Goal: Task Accomplishment & Management: Manage account settings

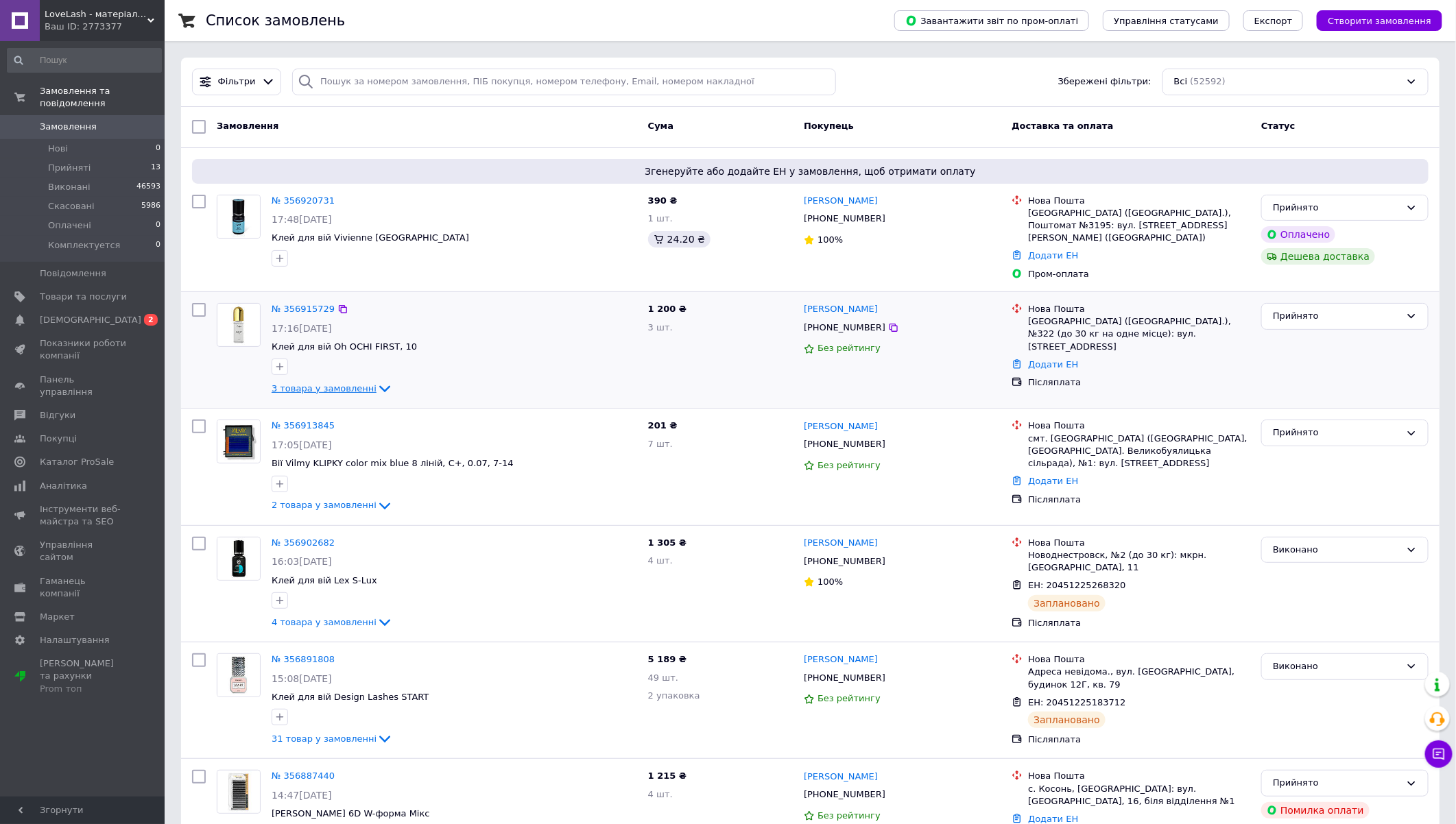
click at [325, 383] on span "3 товара у замовленні" at bounding box center [324, 388] width 105 height 10
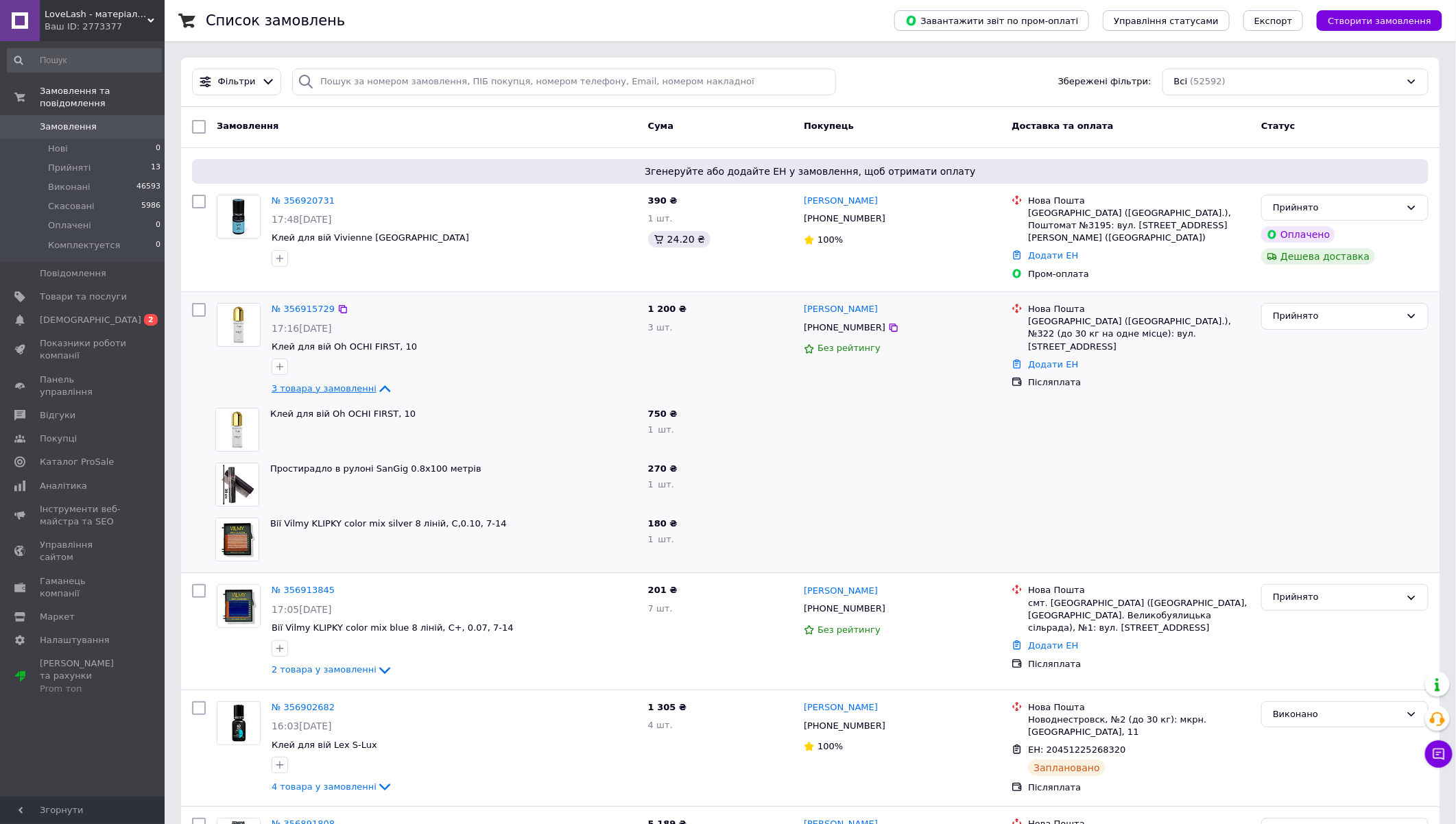
click at [325, 383] on span "3 товара у замовленні" at bounding box center [324, 388] width 105 height 10
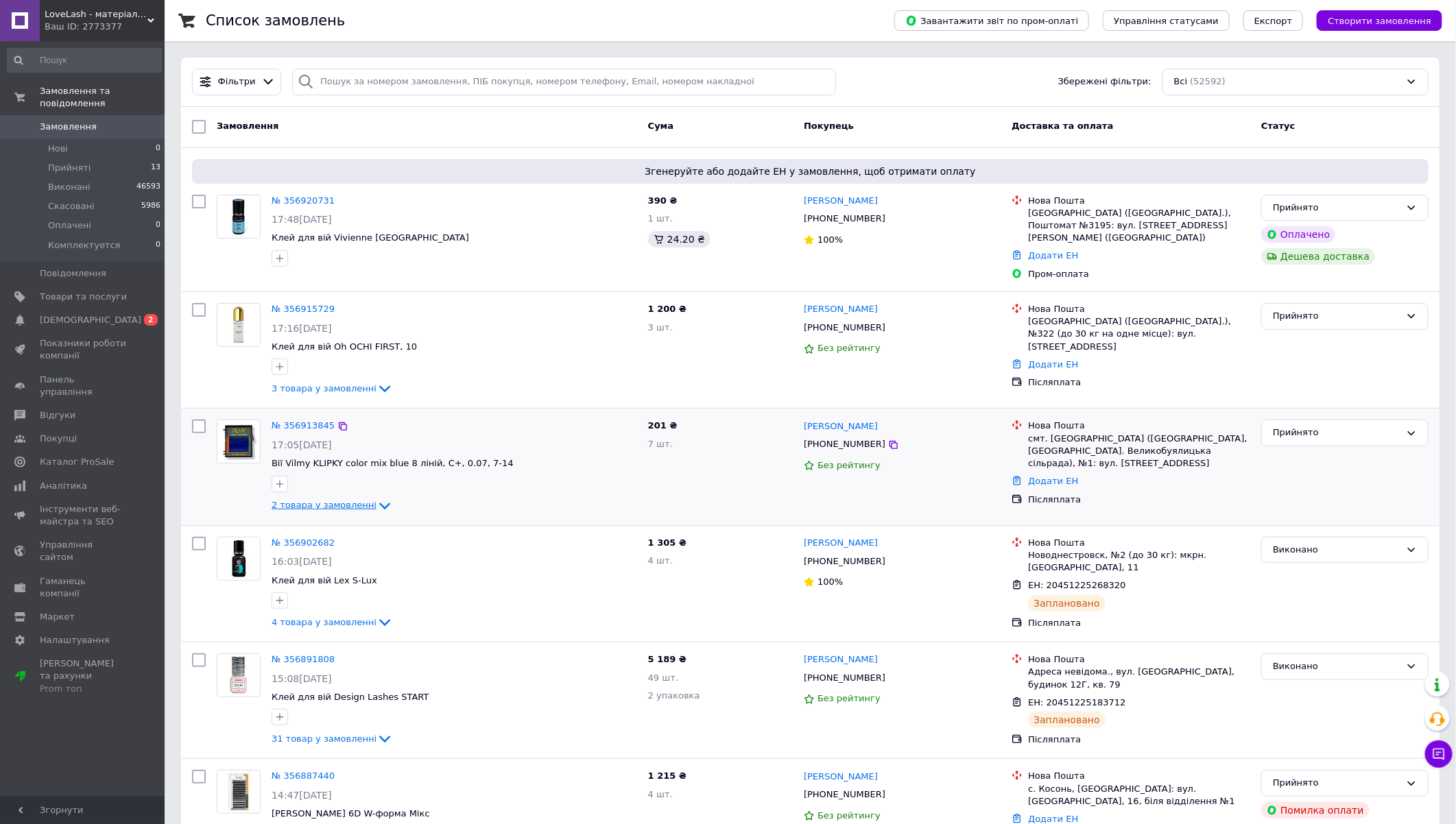
click at [332, 499] on span "2 товара у замовленні" at bounding box center [324, 505] width 105 height 10
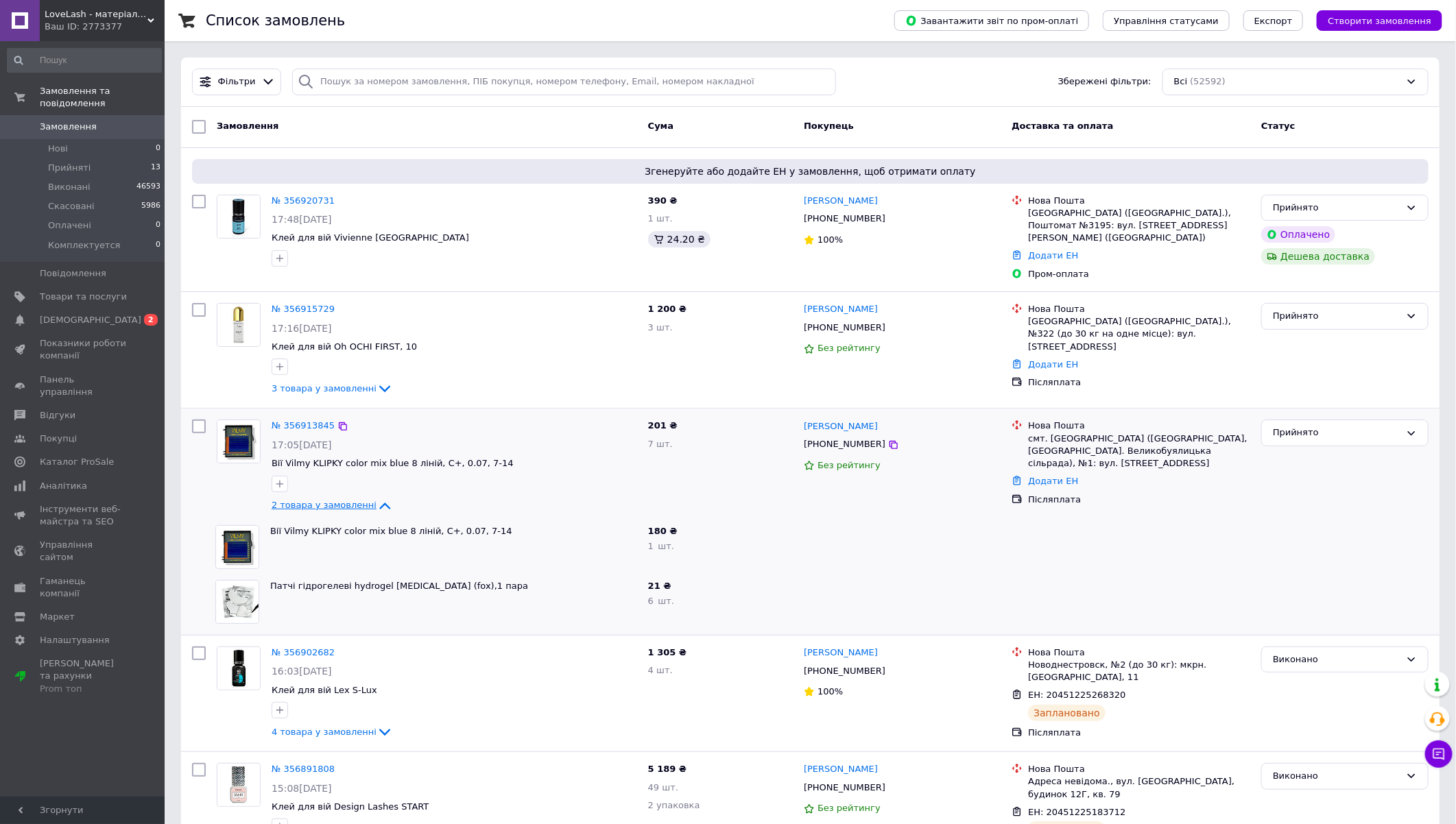
click at [332, 499] on span "2 товара у замовленні" at bounding box center [324, 505] width 105 height 10
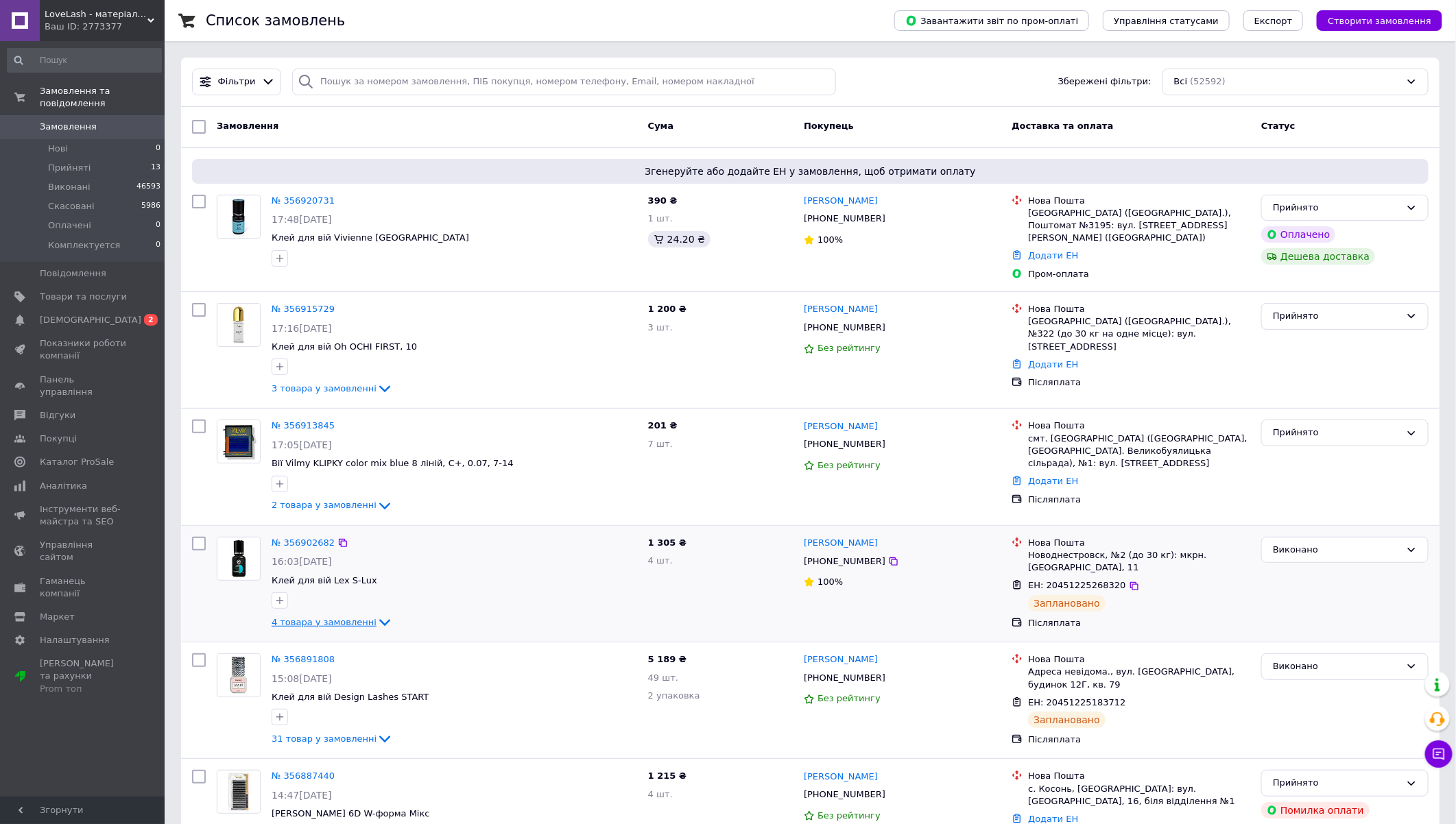
click at [323, 617] on span "4 товара у замовленні" at bounding box center [324, 622] width 105 height 10
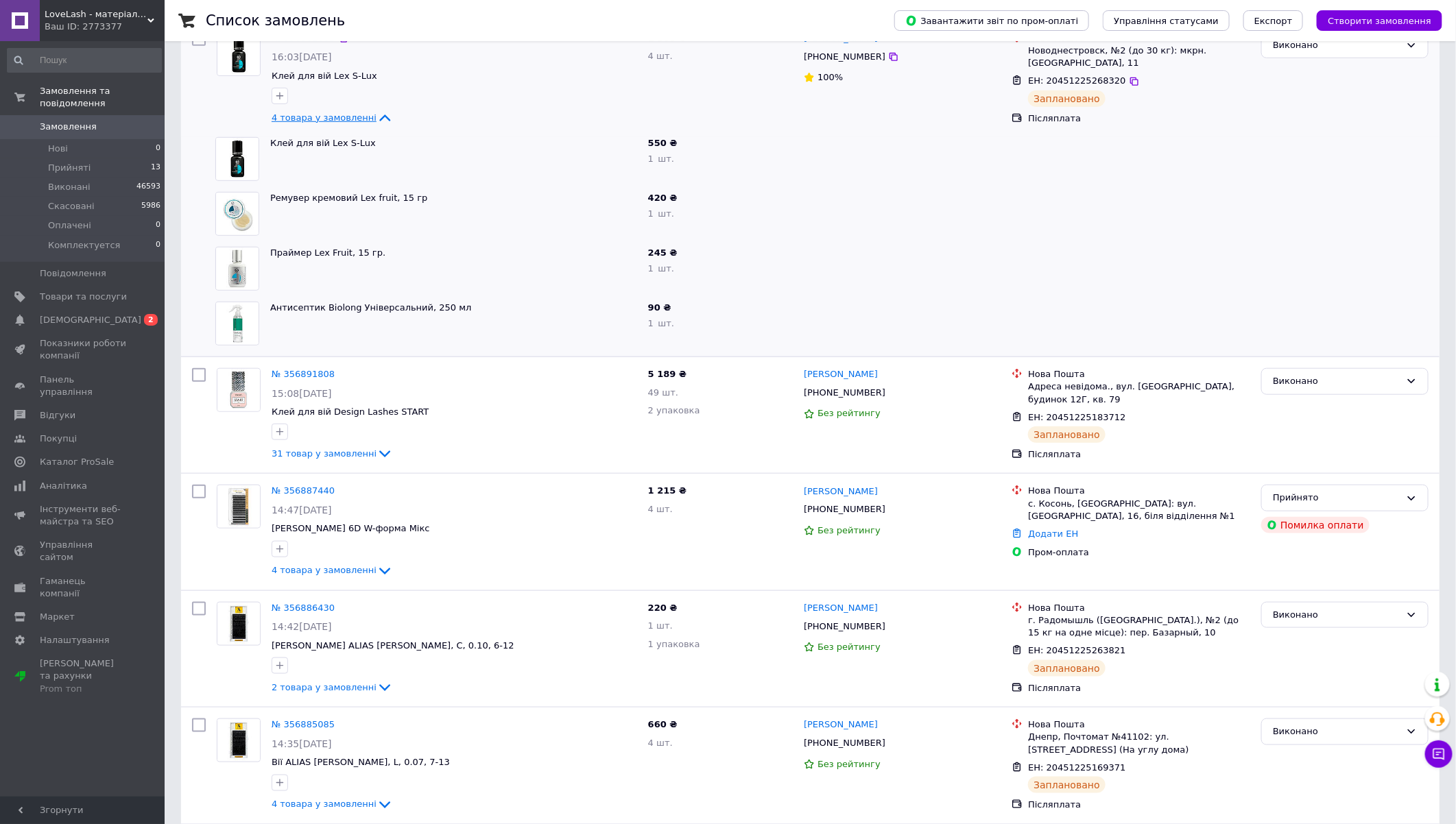
scroll to position [508, 0]
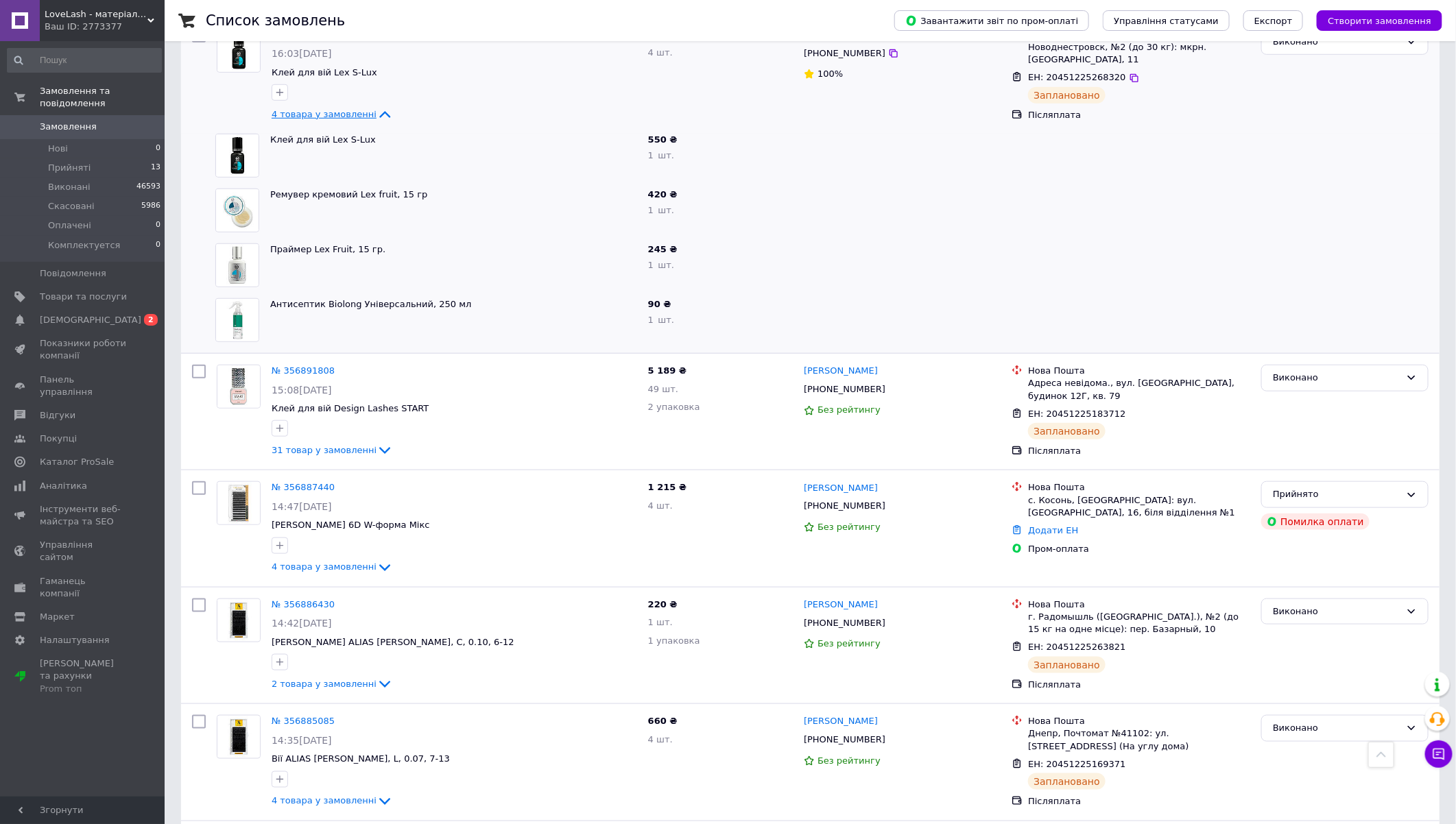
click at [349, 109] on span "4 товара у замовленні" at bounding box center [324, 114] width 105 height 10
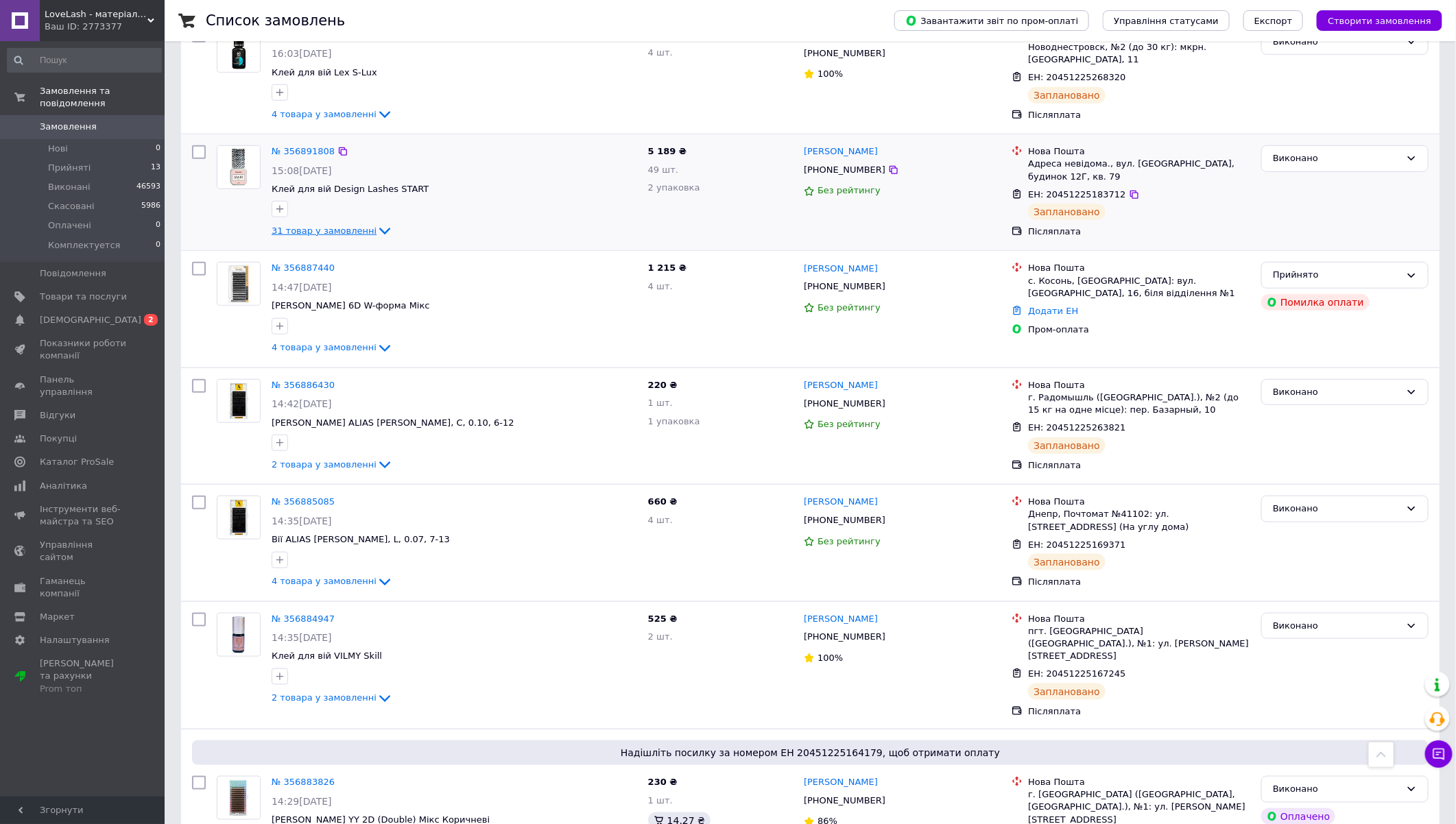
click at [356, 226] on span "31 товар у замовленні" at bounding box center [324, 231] width 105 height 10
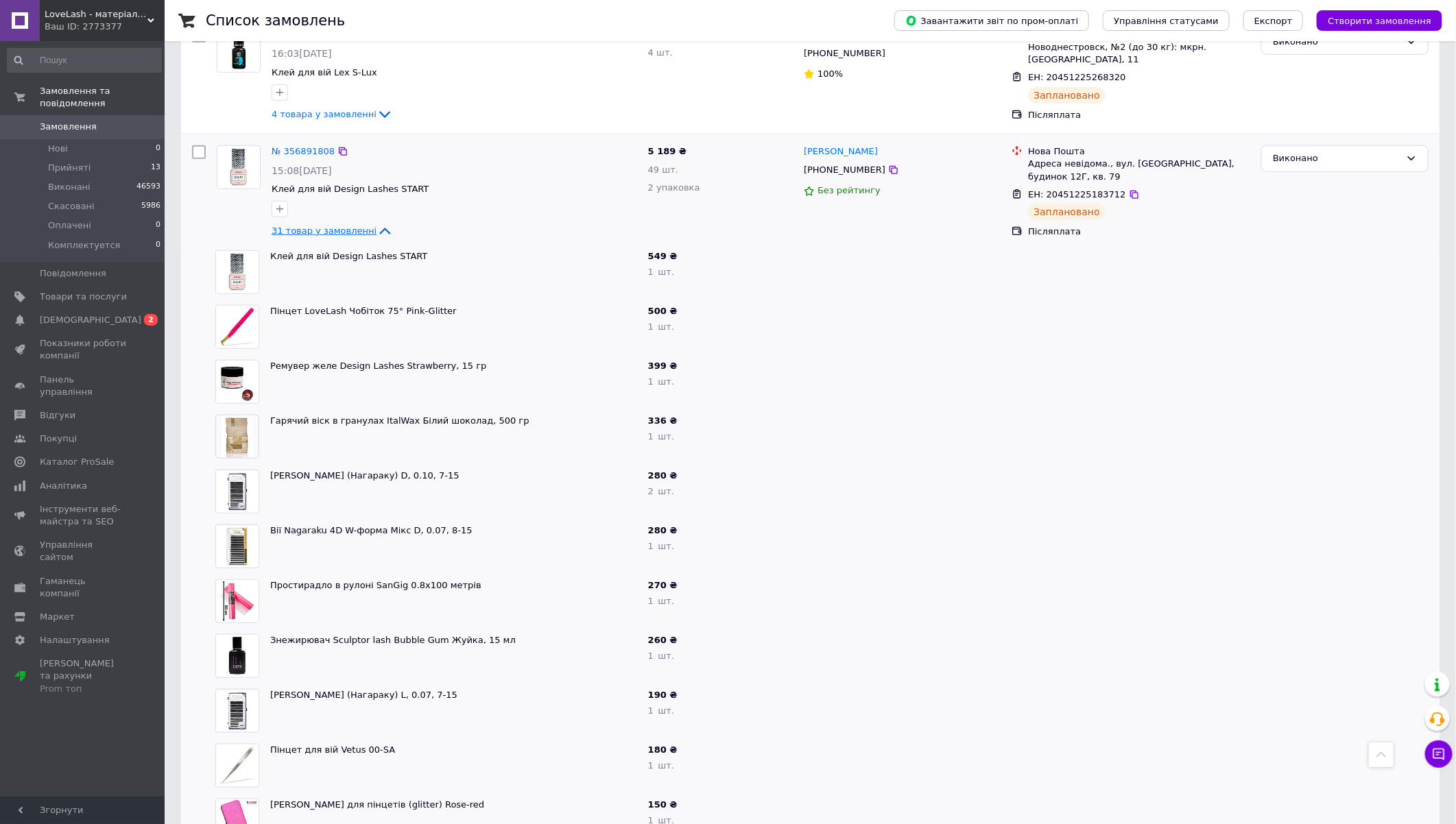
click at [356, 226] on span "31 товар у замовленні" at bounding box center [324, 231] width 105 height 10
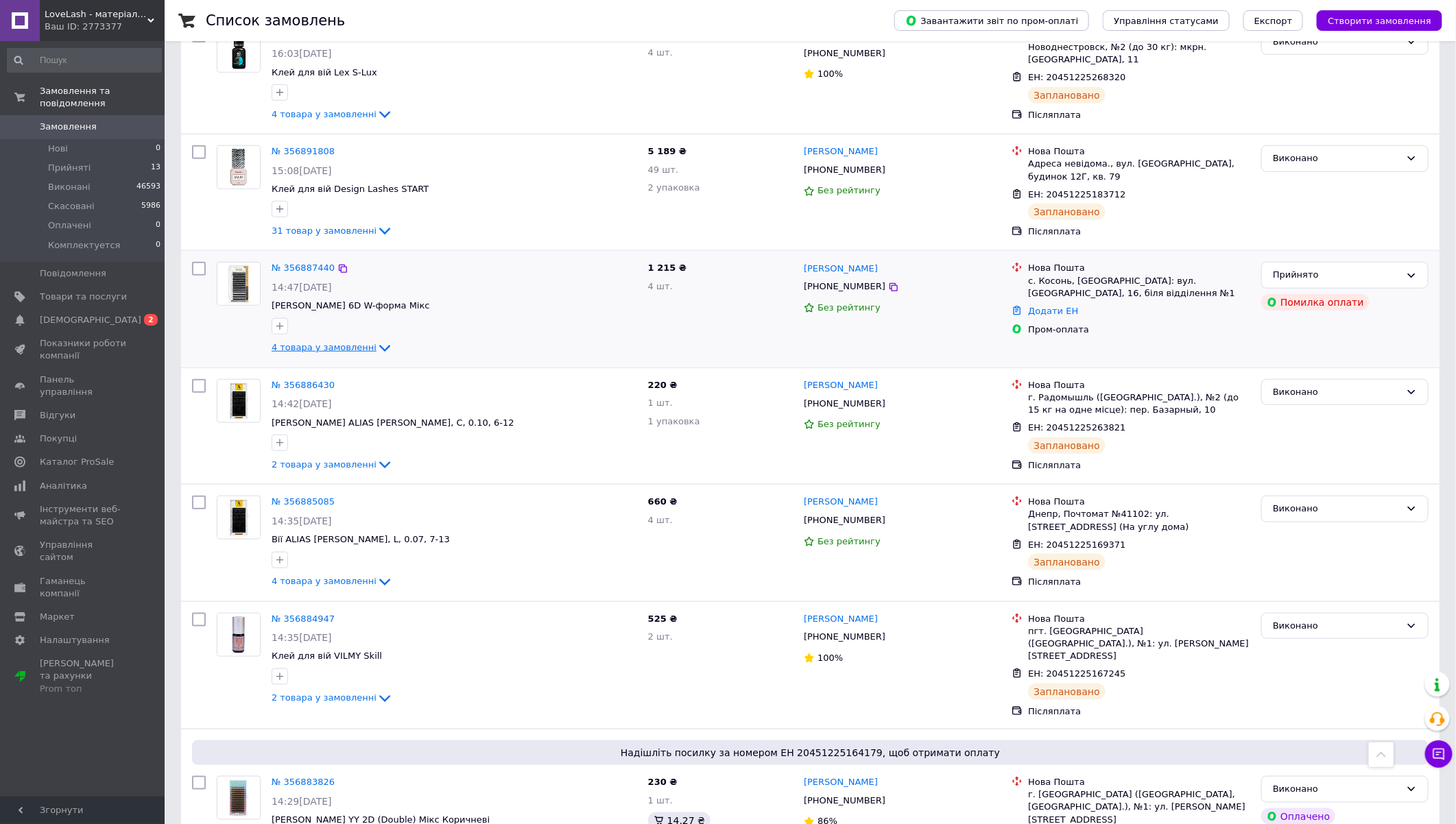
click at [336, 343] on span "4 товара у замовленні" at bounding box center [324, 348] width 105 height 10
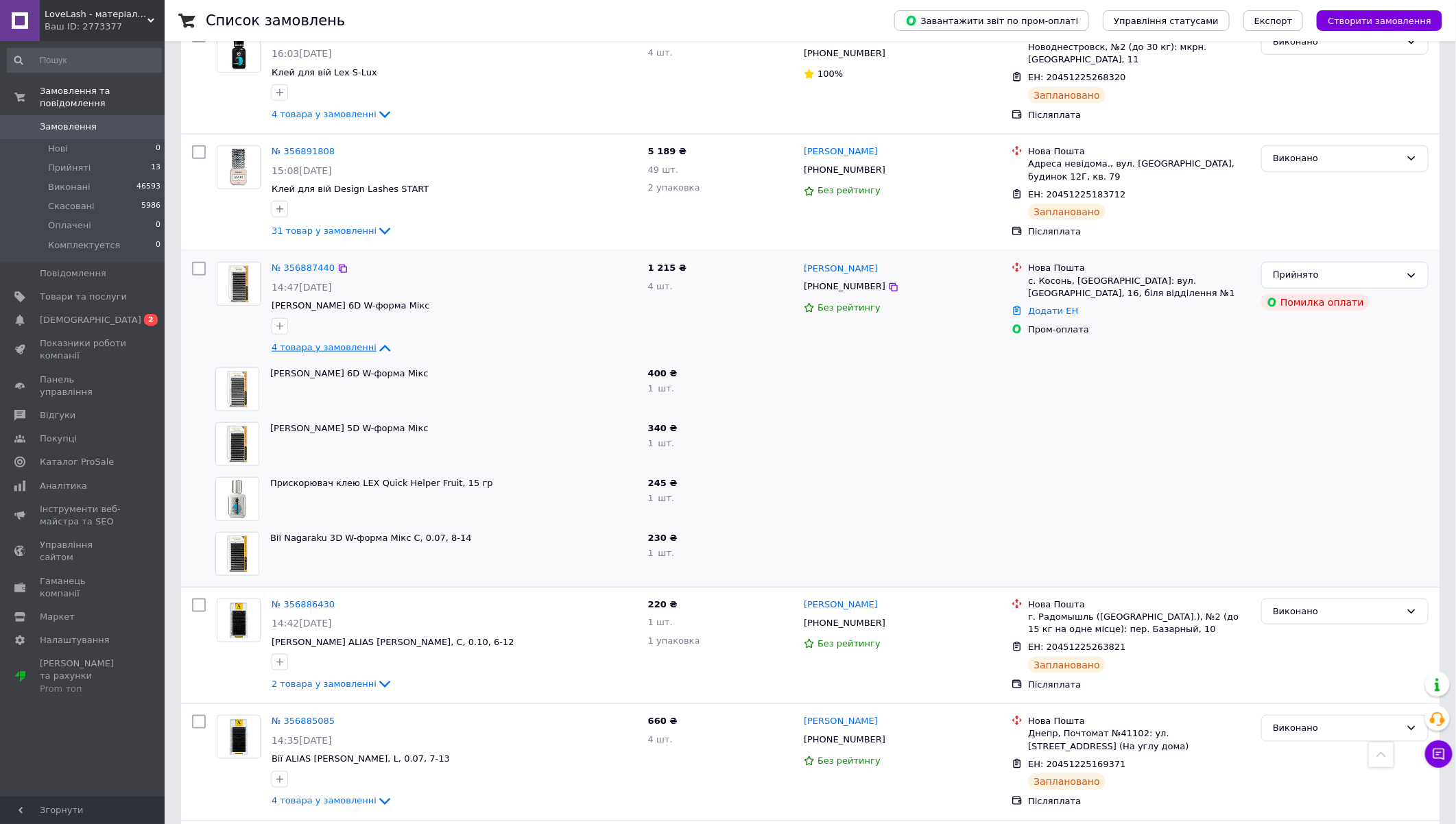
click at [336, 343] on span "4 товара у замовленні" at bounding box center [324, 348] width 105 height 10
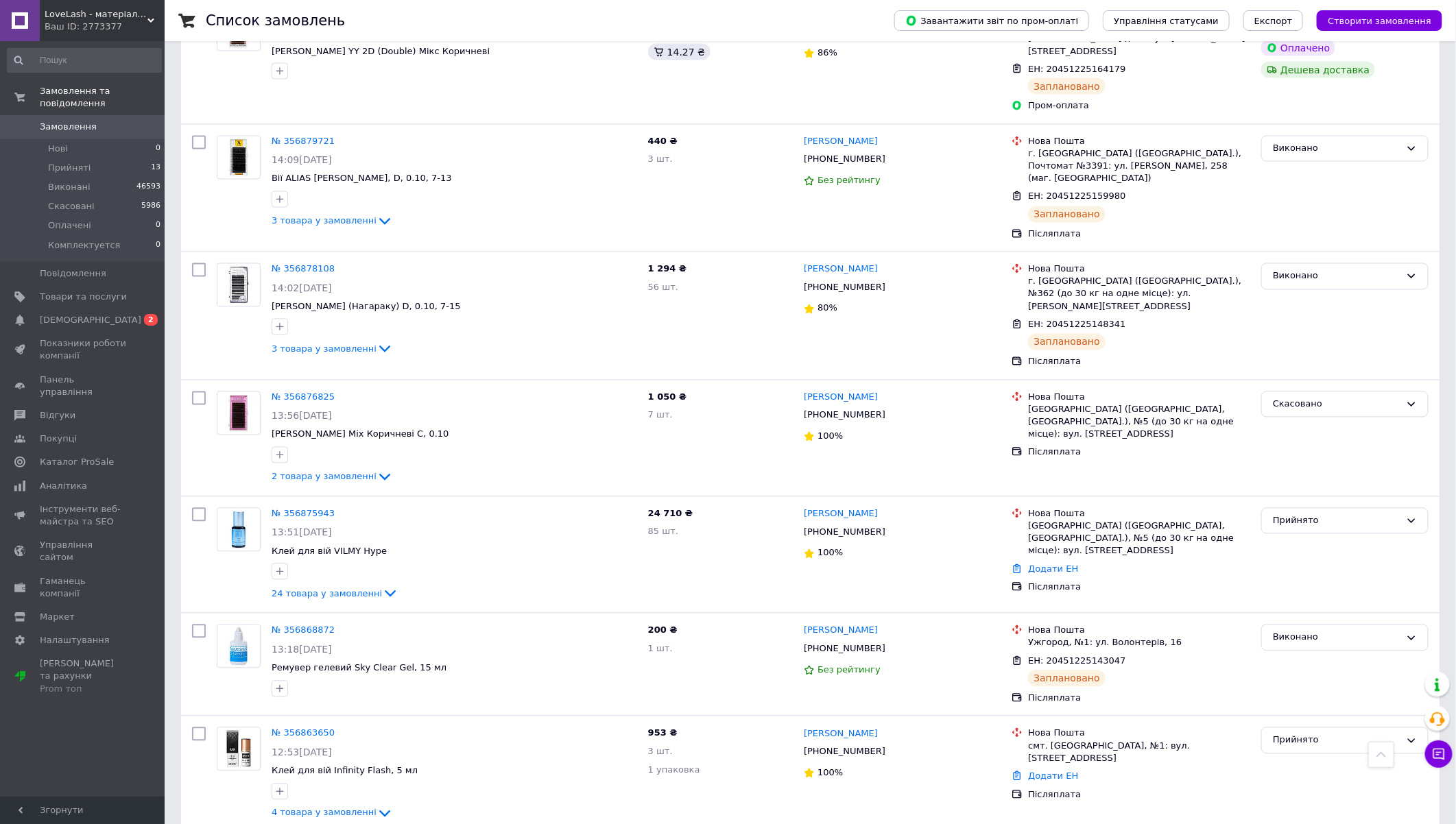
scroll to position [1292, 0]
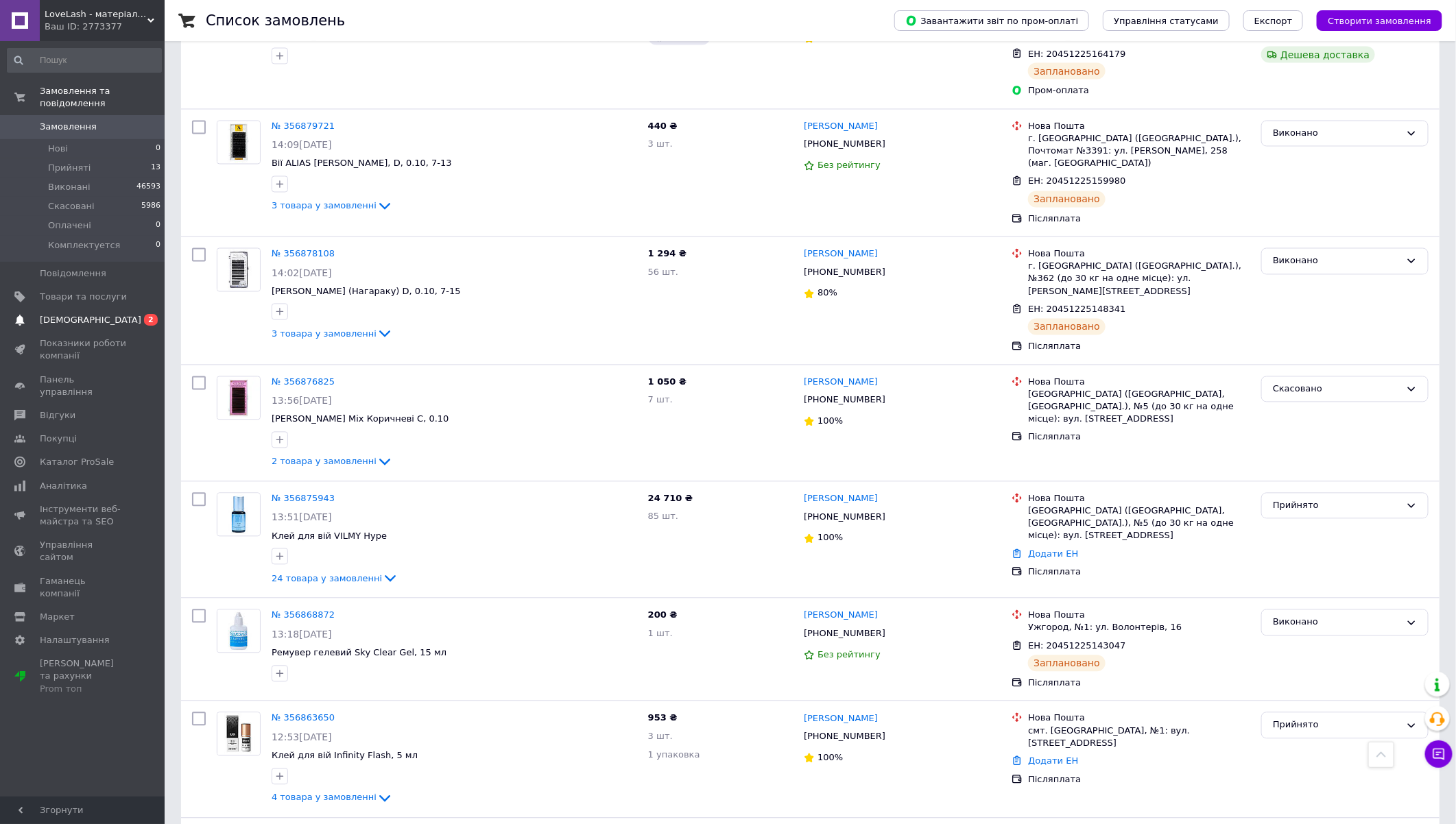
click at [127, 314] on span "0 2" at bounding box center [146, 319] width 38 height 12
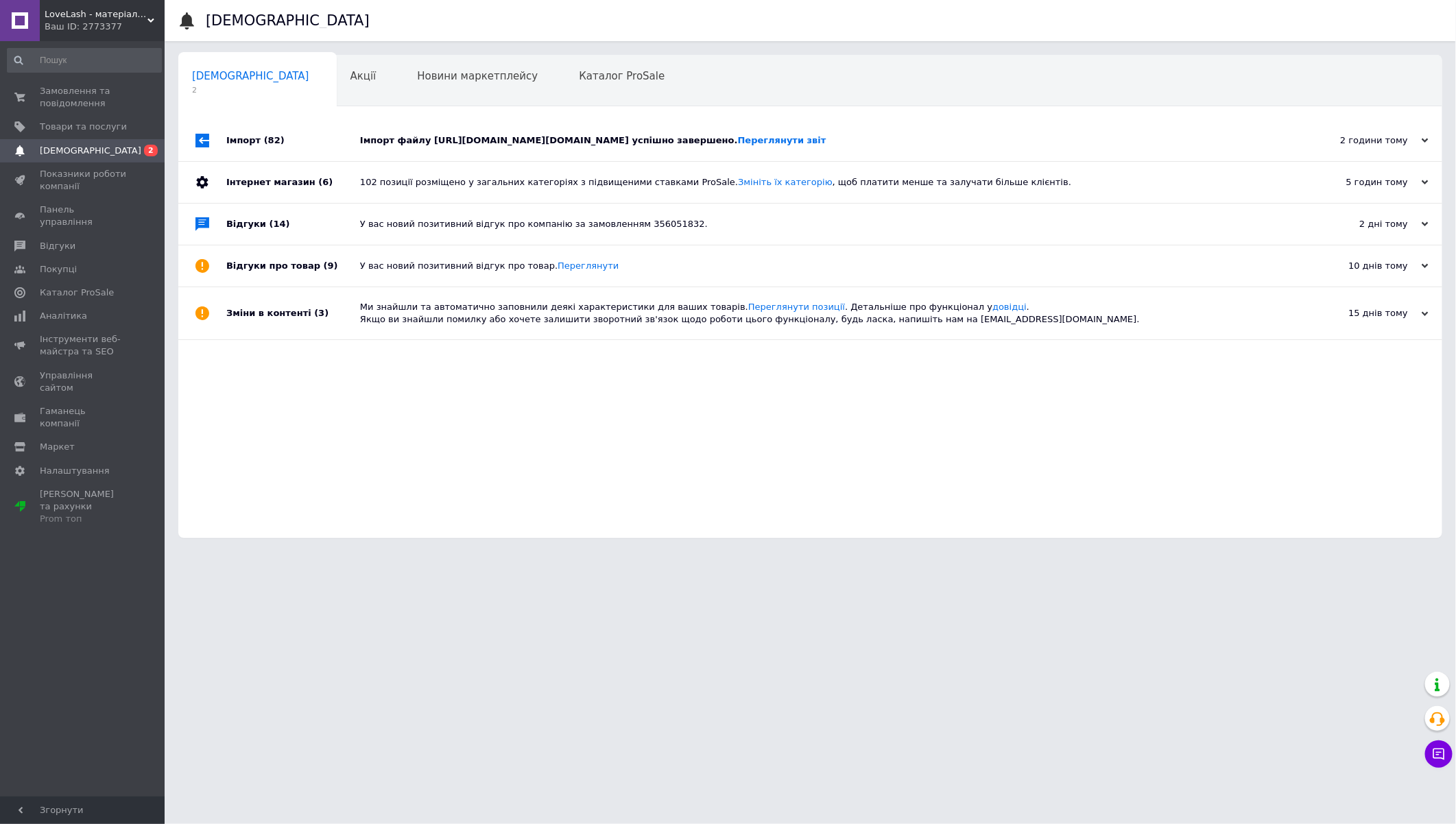
click at [479, 141] on div "Імпорт файлу [URL][DOMAIN_NAME][DOMAIN_NAME] успішно завершено. Переглянути звіт" at bounding box center [826, 140] width 931 height 12
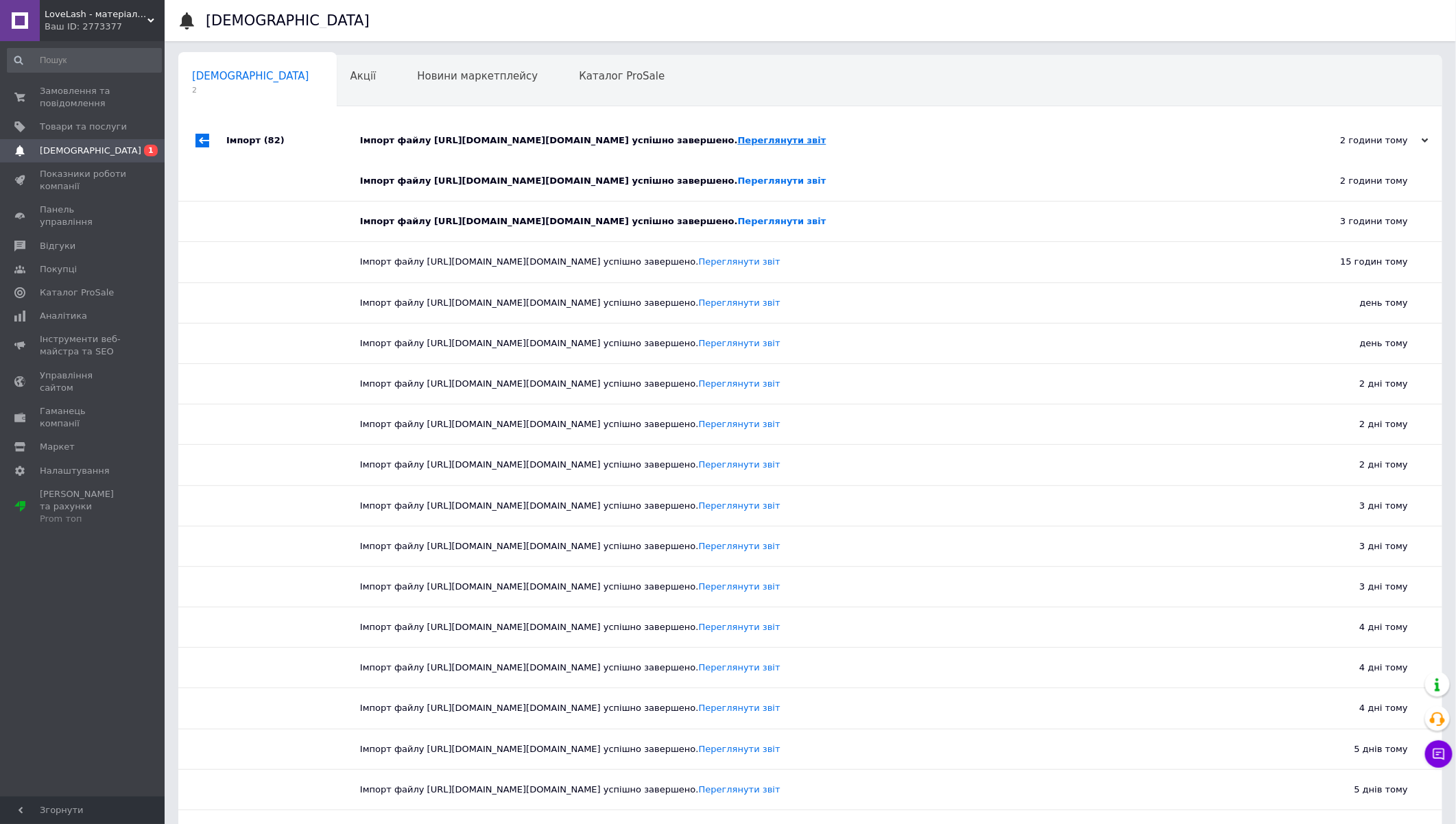
click at [738, 139] on link "Переглянути звіт" at bounding box center [782, 140] width 89 height 10
